Goal: Task Accomplishment & Management: Manage account settings

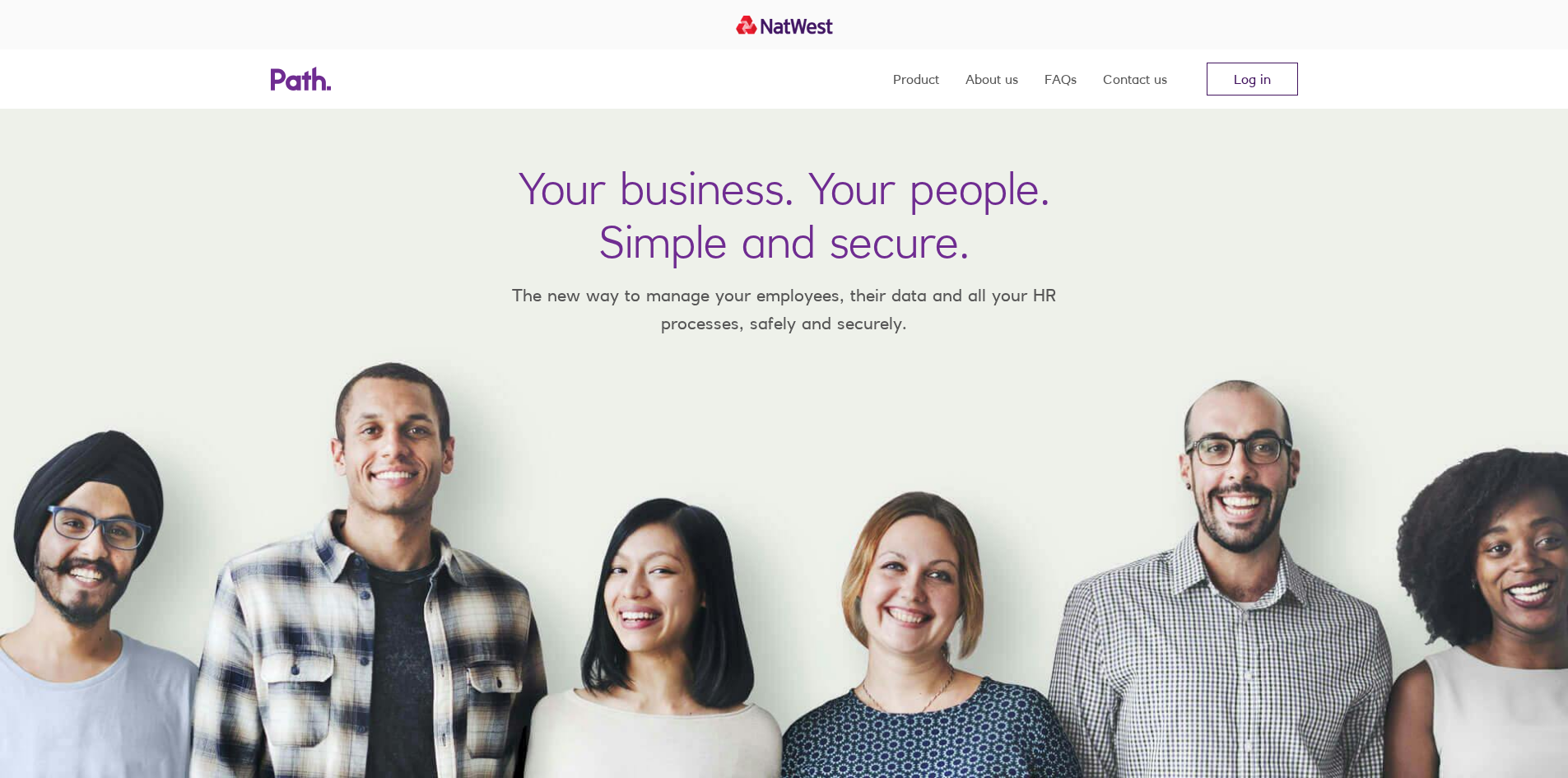
click at [1239, 73] on link "Log in" at bounding box center [1252, 78] width 91 height 32
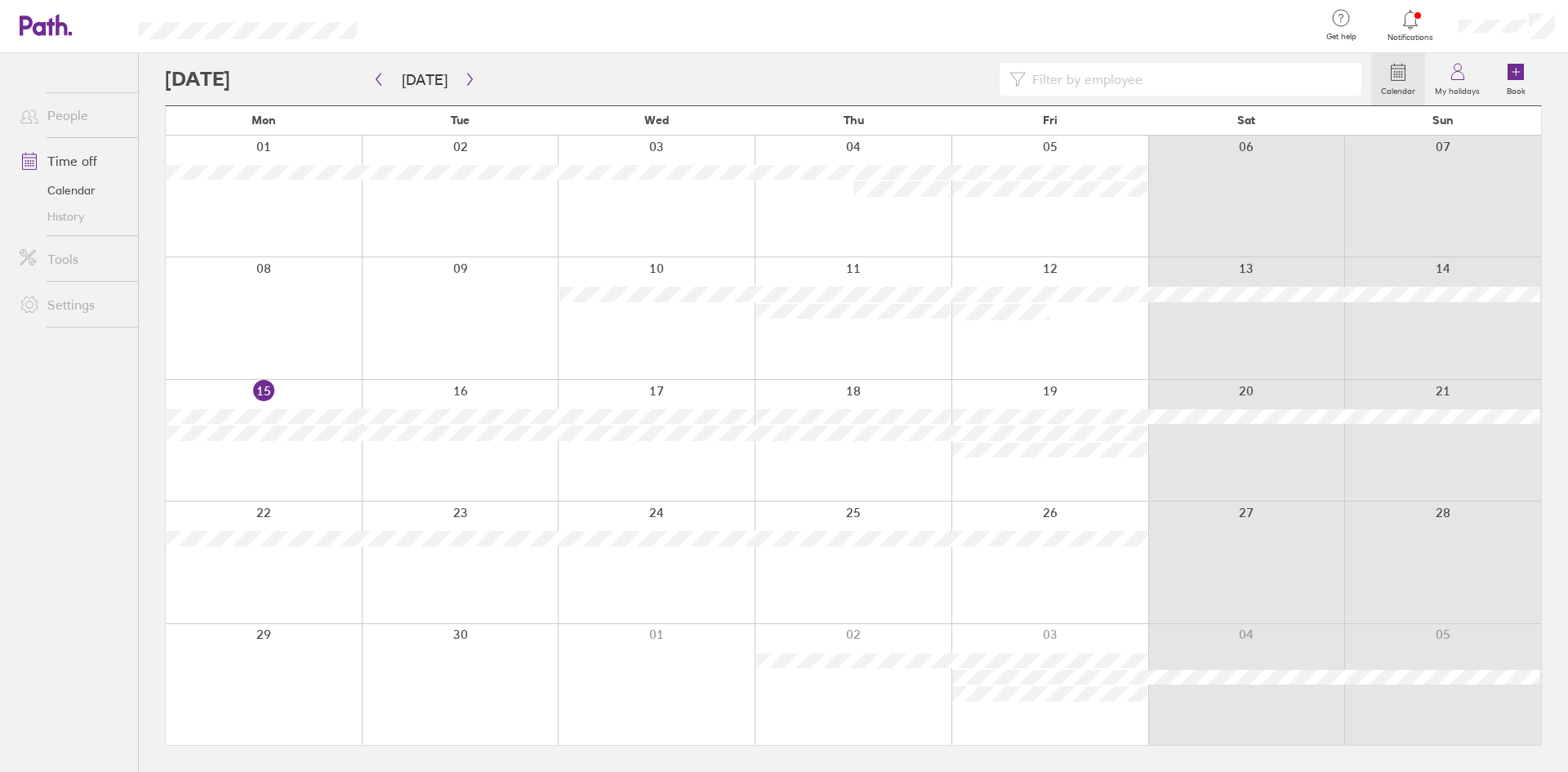
click at [1007, 480] on div at bounding box center [1050, 439] width 197 height 121
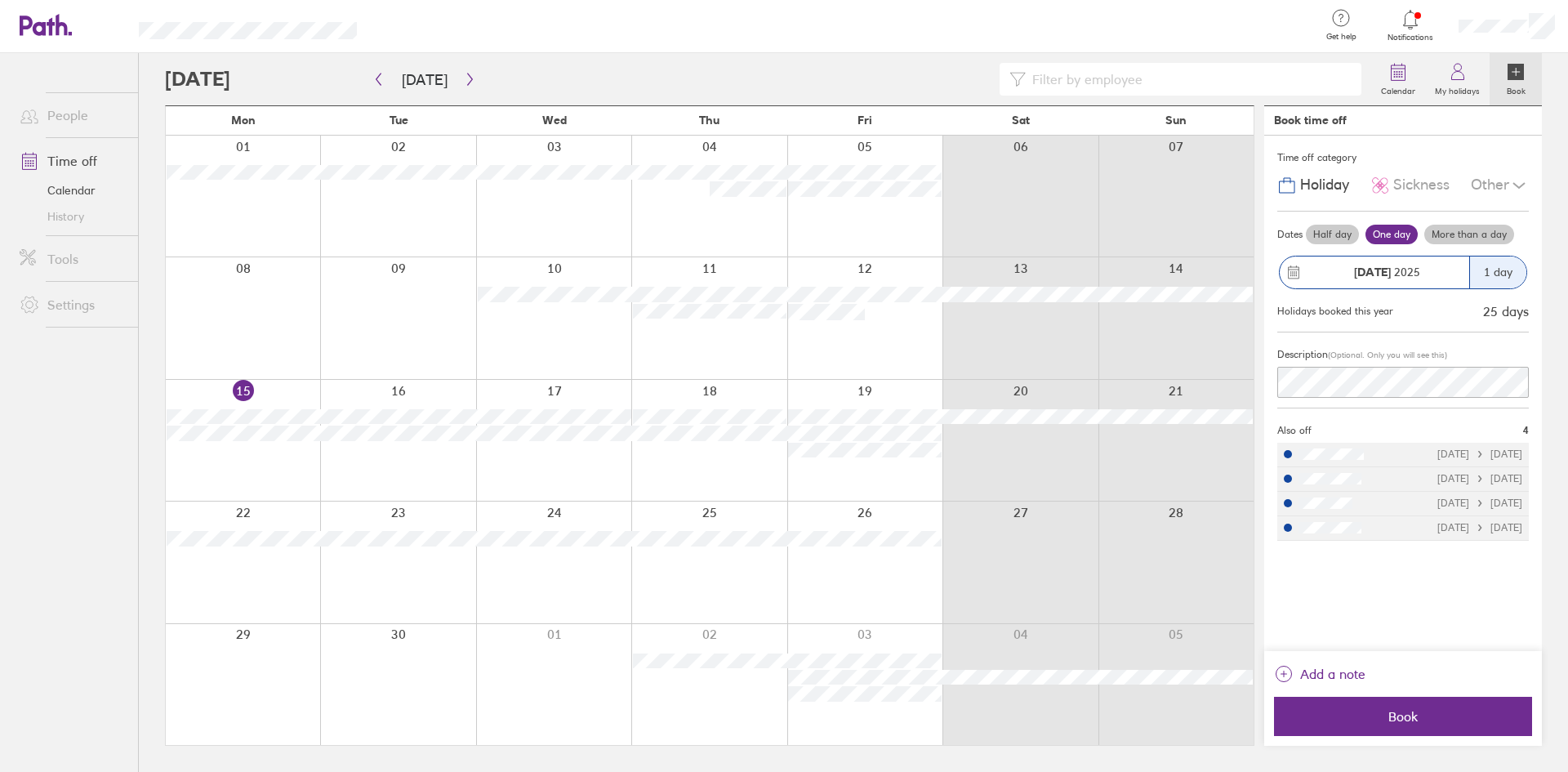
click at [1495, 184] on div "Other" at bounding box center [1499, 185] width 58 height 31
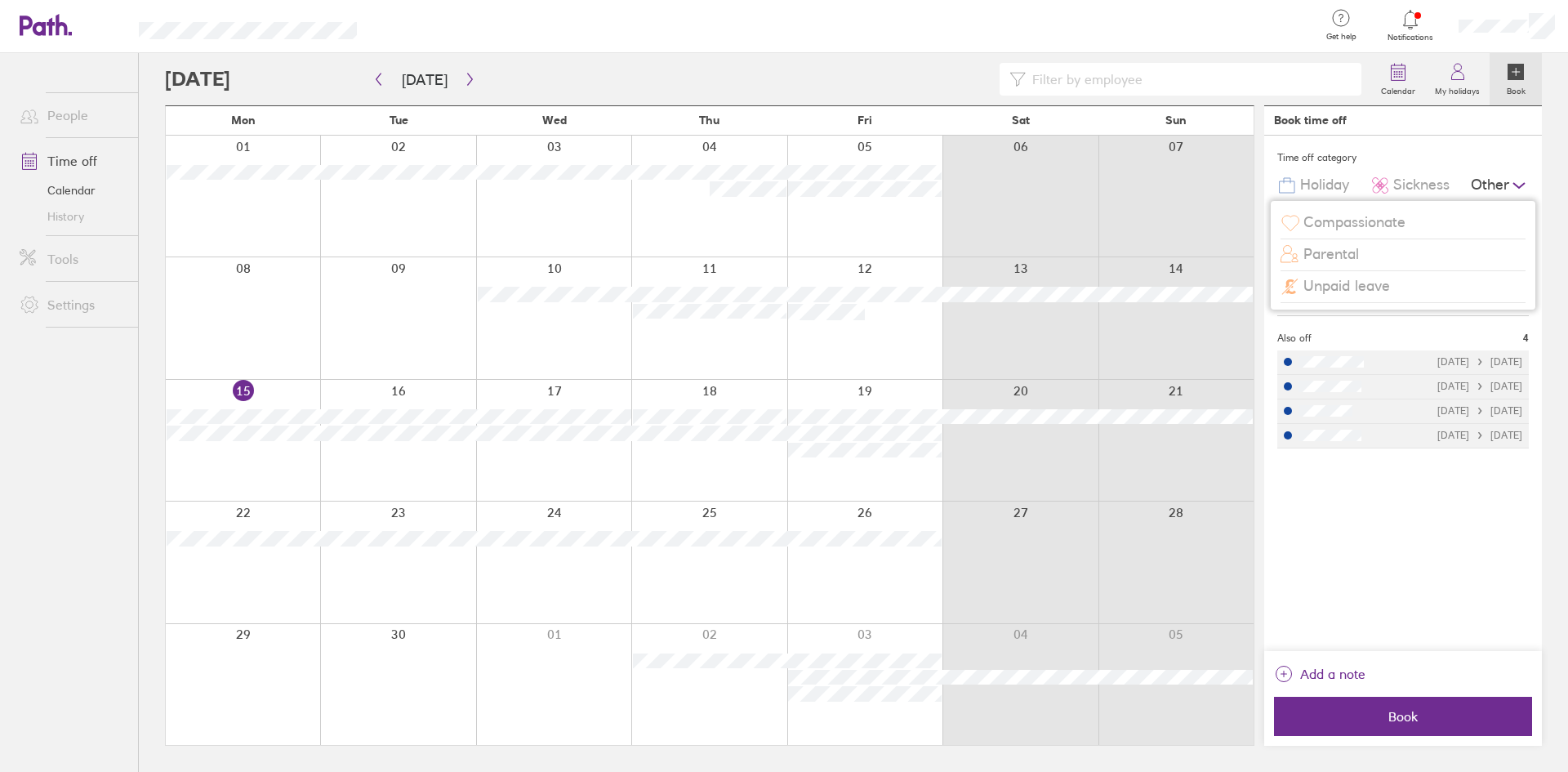
click at [1376, 284] on span "Unpaid leave" at bounding box center [1347, 287] width 87 height 18
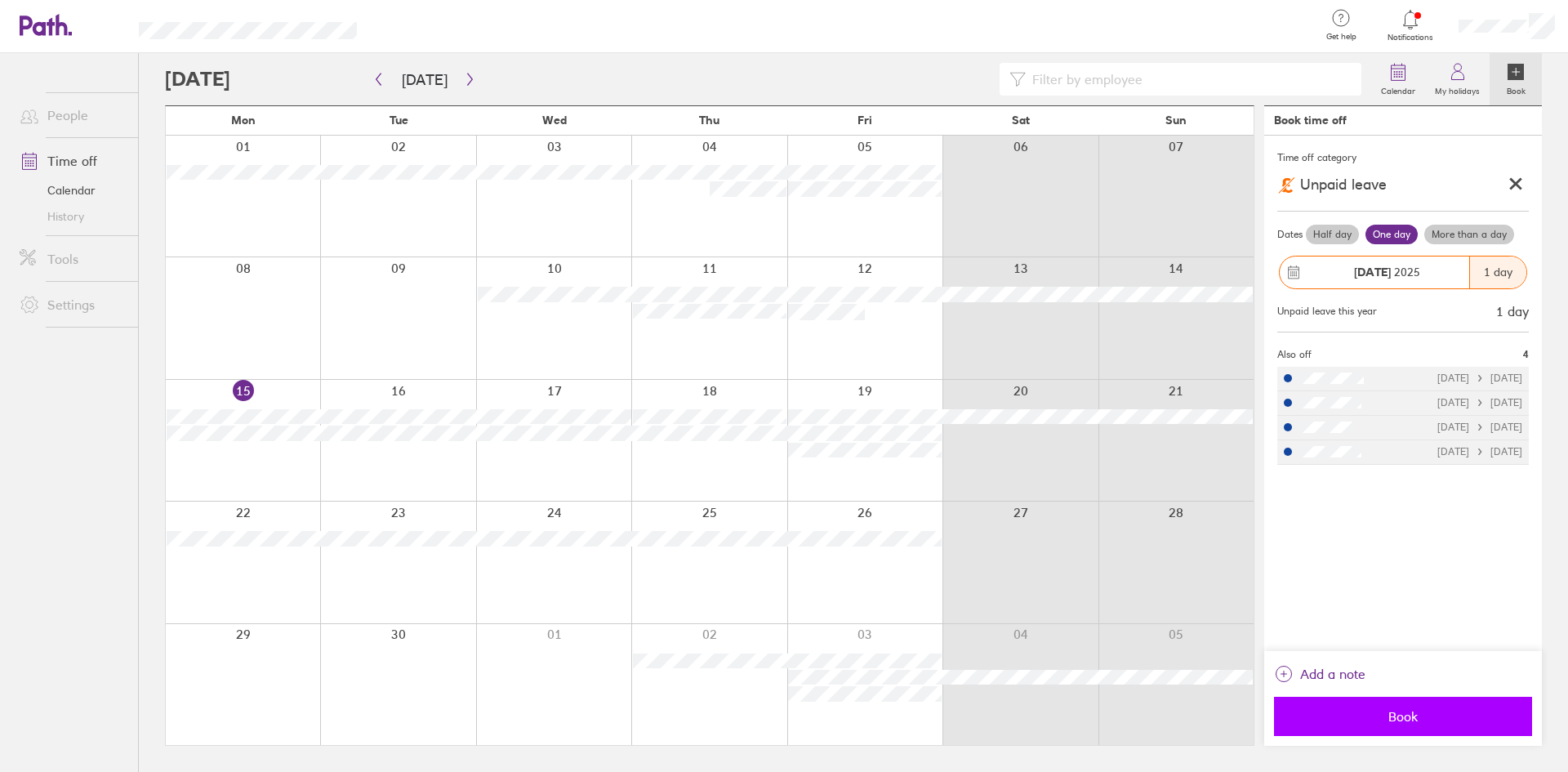
click at [1411, 719] on span "Book" at bounding box center [1402, 717] width 235 height 15
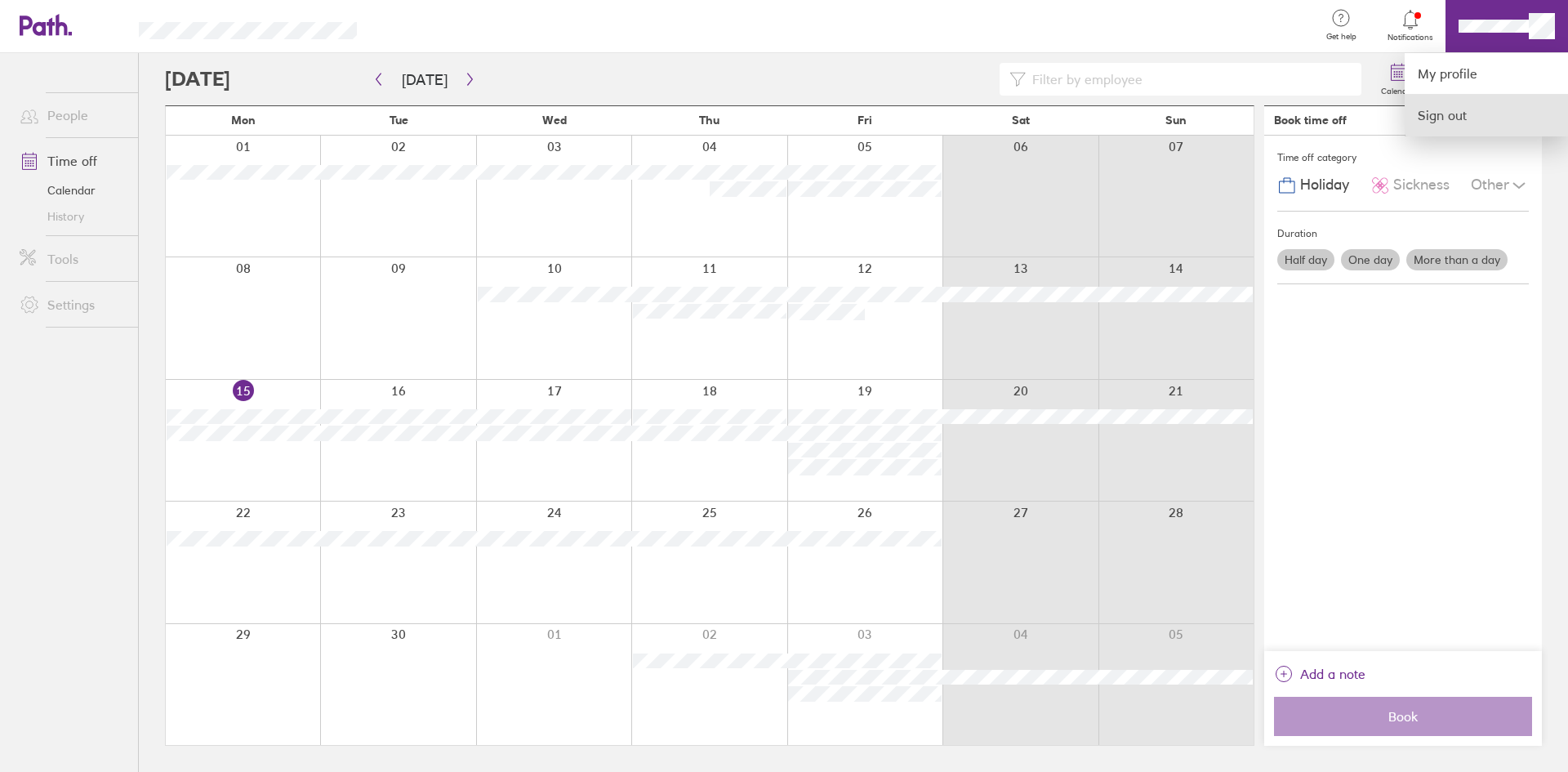
click at [1458, 103] on link "Sign out" at bounding box center [1485, 115] width 163 height 41
